Goal: Find specific page/section: Find specific page/section

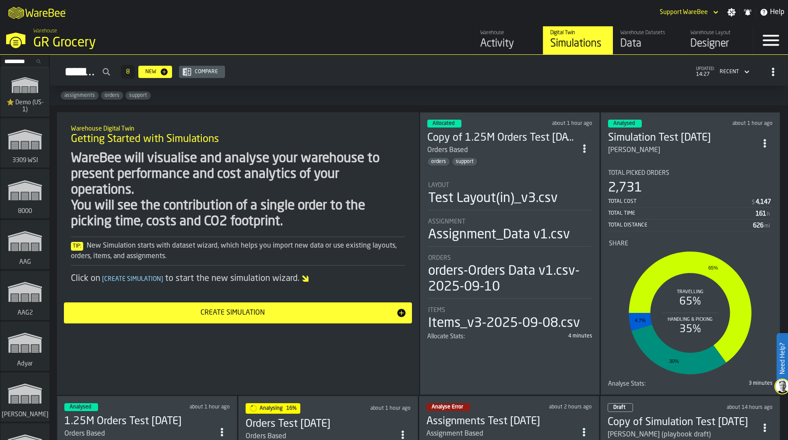
click at [15, 63] on input "Search..." at bounding box center [25, 61] width 46 height 10
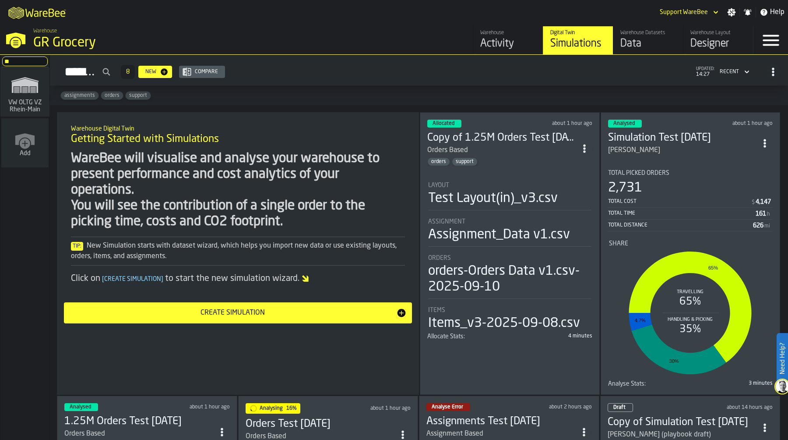
type input "**"
click at [25, 98] on icon "link-to-/wh/i/44979e6c-6f66-405e-9874-c1e29f02a54a/simulations" at bounding box center [25, 85] width 42 height 28
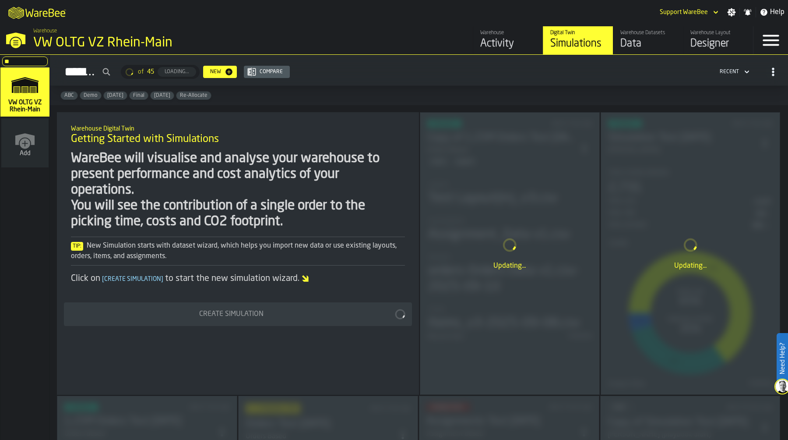
click at [671, 41] on div "Data" at bounding box center [648, 44] width 56 height 14
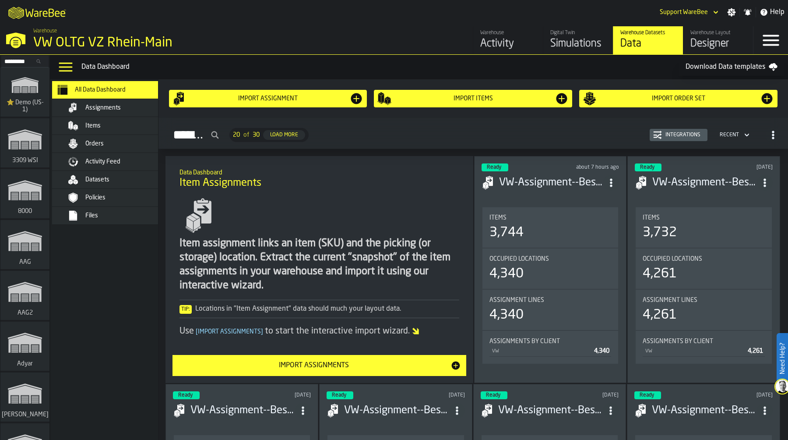
click at [102, 123] on div "Items" at bounding box center [128, 125] width 86 height 7
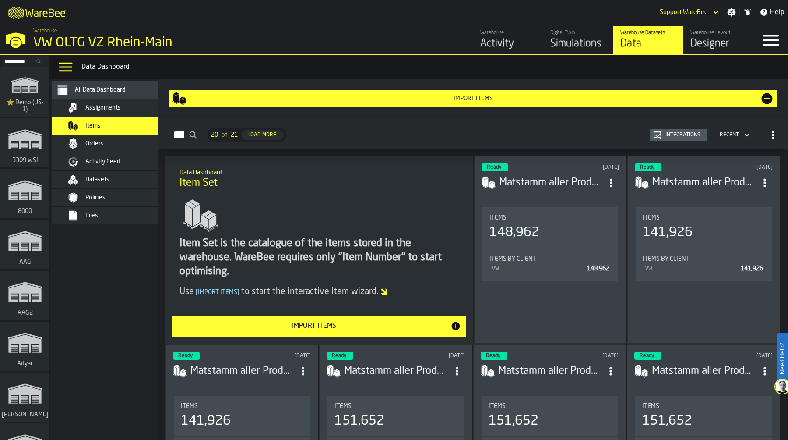
click at [677, 132] on div "Integrations" at bounding box center [683, 135] width 42 height 6
